Goal: Communication & Community: Connect with others

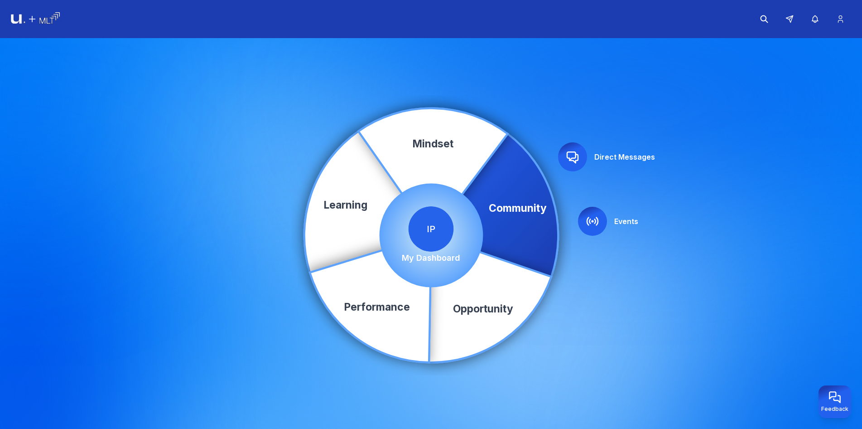
click at [537, 109] on icon "Community Learning Opportunity Performance Mindset" at bounding box center [431, 235] width 259 height 259
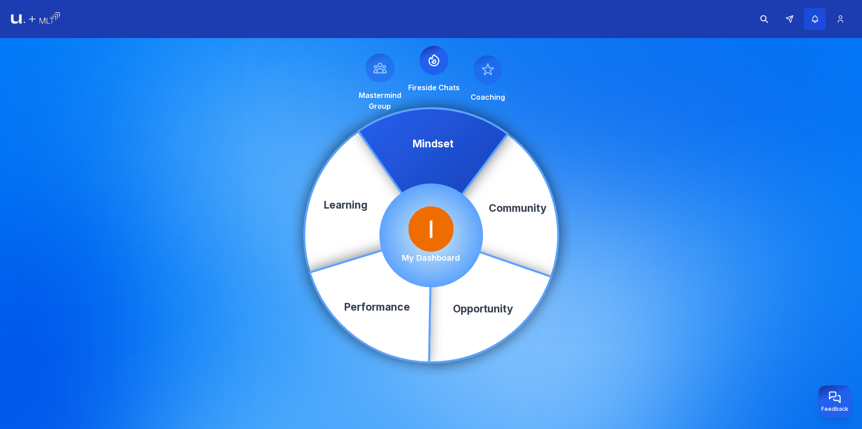
click at [817, 18] on icon "button" at bounding box center [816, 19] width 10 height 9
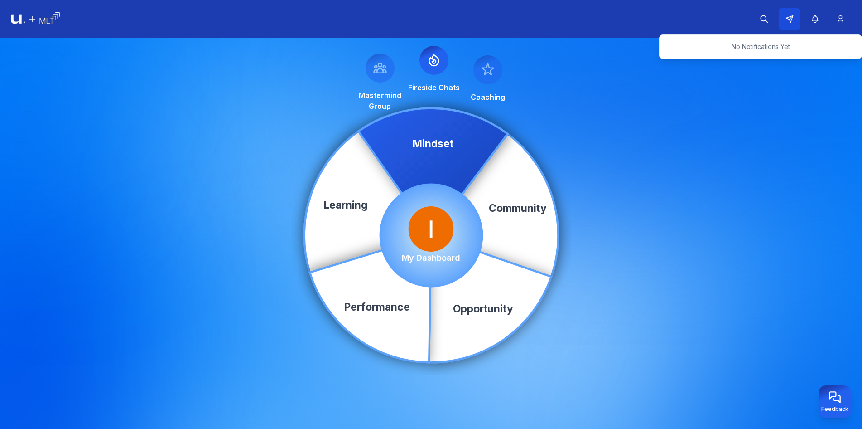
click at [788, 17] on icon at bounding box center [790, 19] width 8 height 8
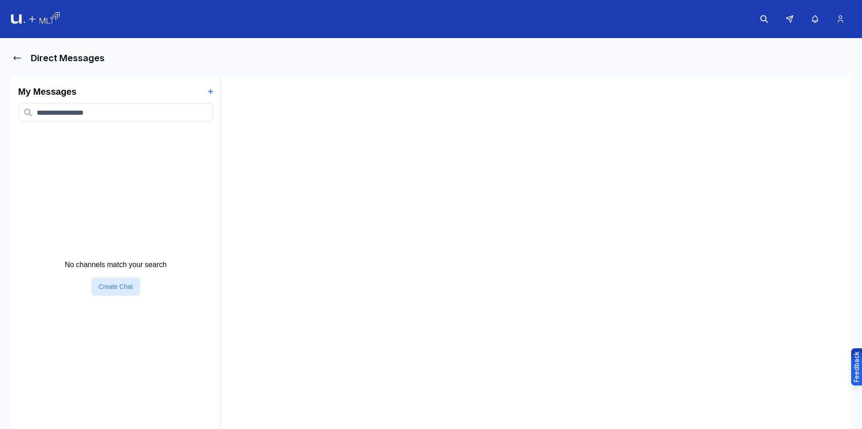
click at [120, 170] on div "No channels match your search Create Chat" at bounding box center [115, 277] width 195 height 293
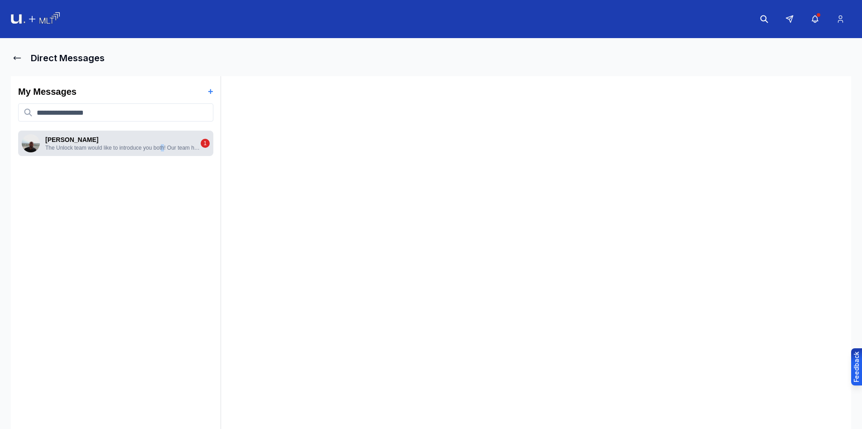
click at [141, 149] on p "The Unlock team would like to introduce you both! Our team has identified you t…" at bounding box center [122, 147] width 155 height 7
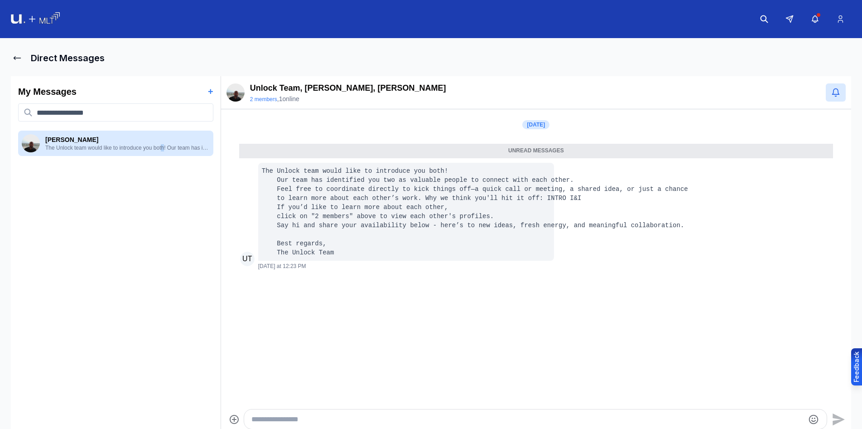
click at [38, 18] on img at bounding box center [35, 19] width 49 height 14
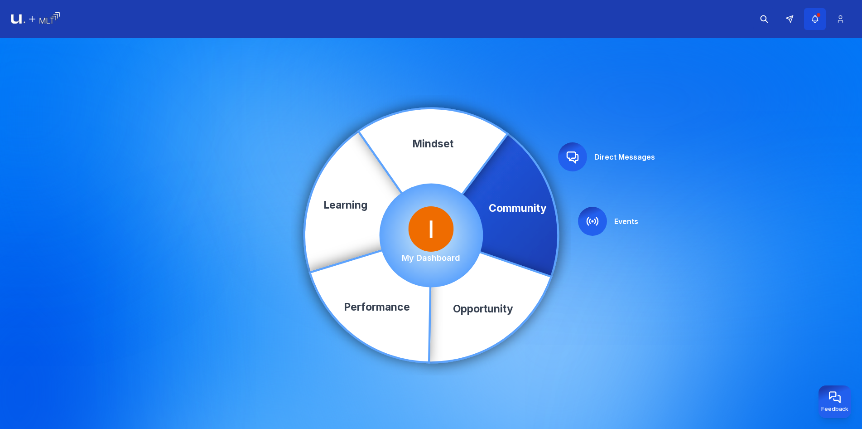
click at [817, 23] on icon "button" at bounding box center [816, 19] width 10 height 9
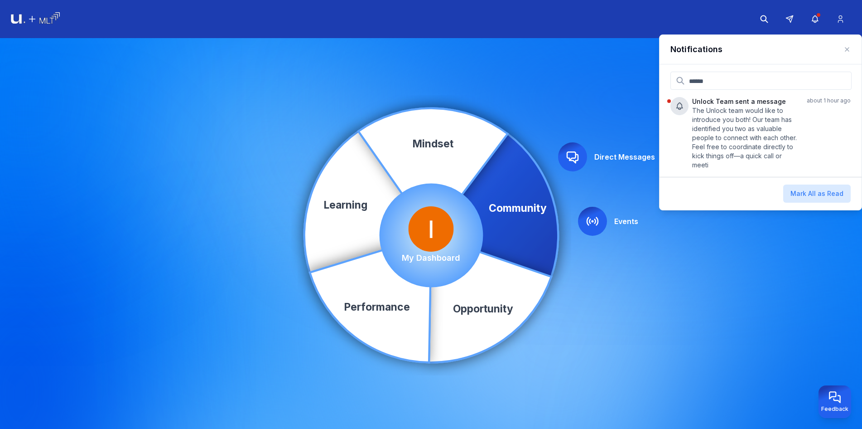
drag, startPoint x: 605, startPoint y: 88, endPoint x: 280, endPoint y: 0, distance: 337.0
click at [598, 87] on div "Community Learning Opportunity Performance Mindset Direct Messages Events My Da…" at bounding box center [431, 235] width 862 height 394
